Goal: Navigation & Orientation: Go to known website

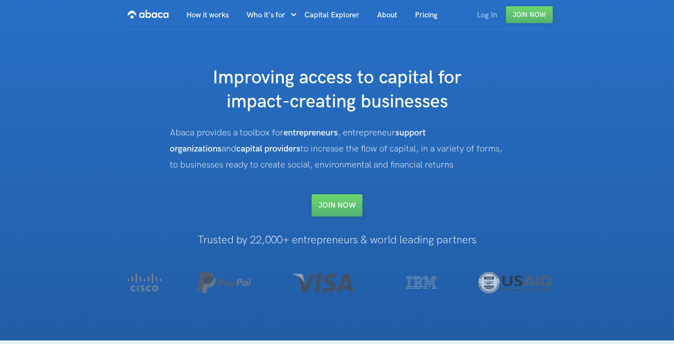
click at [492, 17] on link "Log In" at bounding box center [487, 15] width 38 height 30
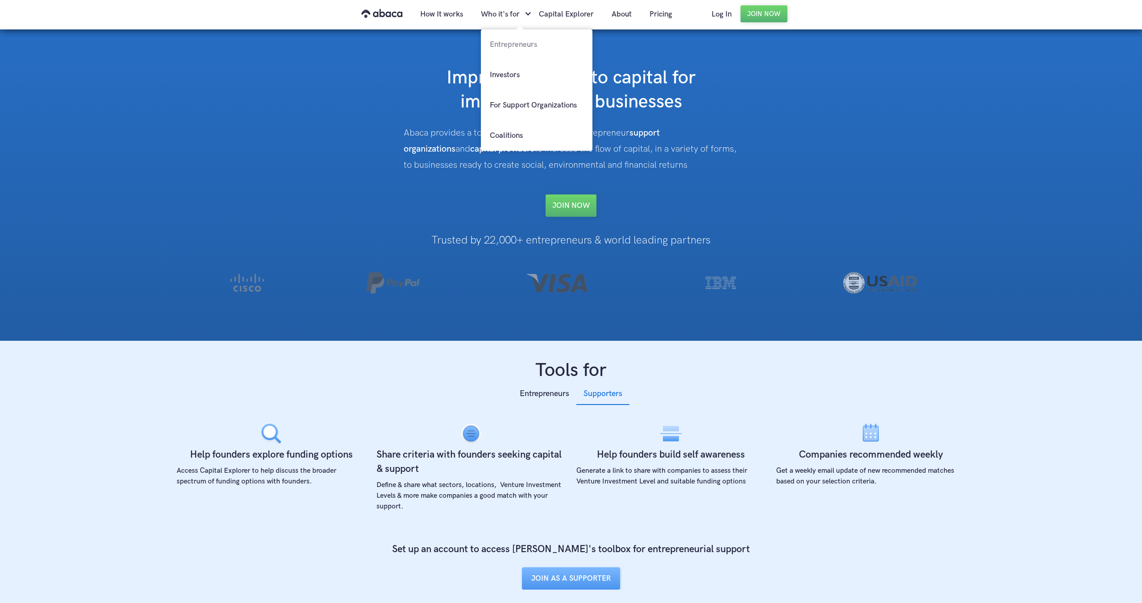
click at [510, 44] on link "Entrepreneurs" at bounding box center [537, 44] width 112 height 30
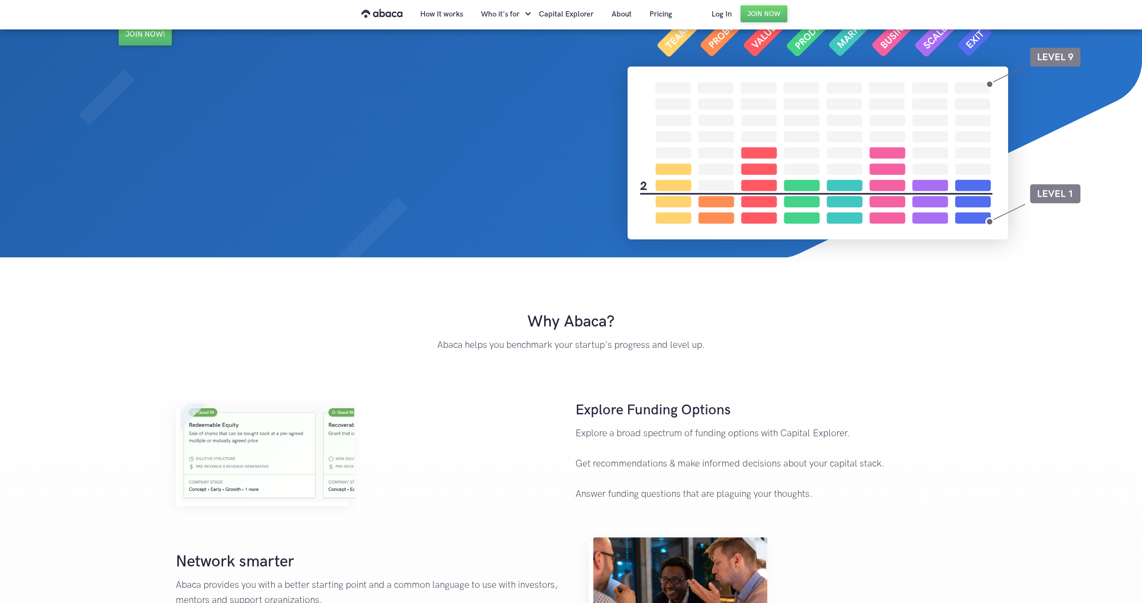
scroll to position [290, 0]
